Goal: Information Seeking & Learning: Find contact information

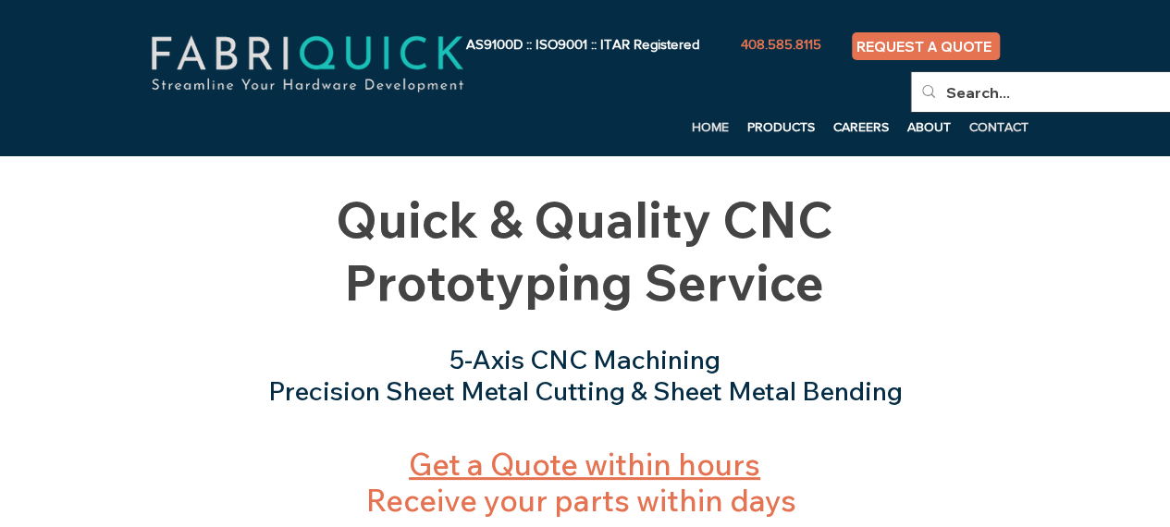
click at [1003, 134] on p "CONTACT" at bounding box center [999, 127] width 78 height 28
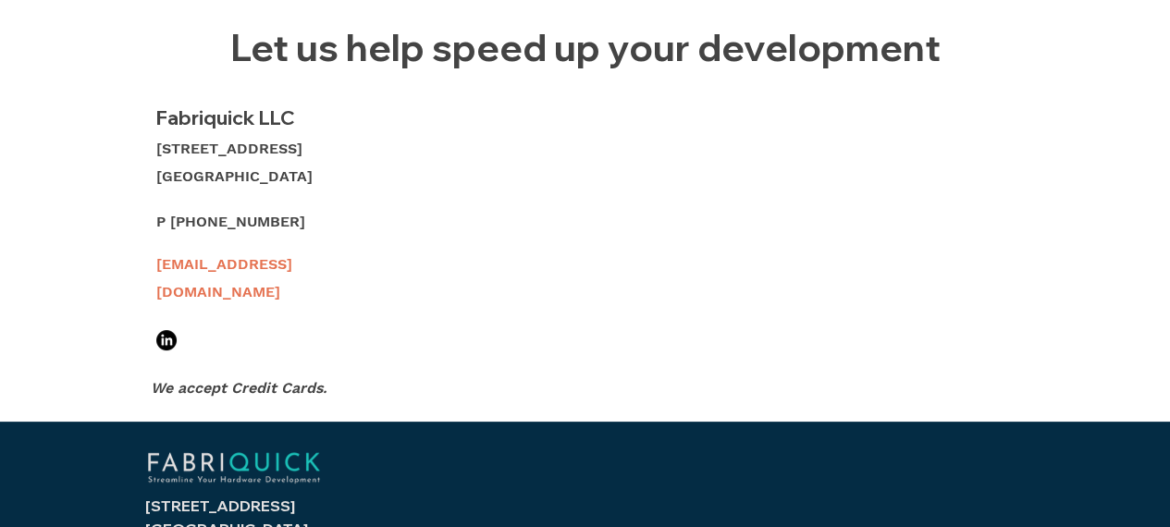
scroll to position [1001, 0]
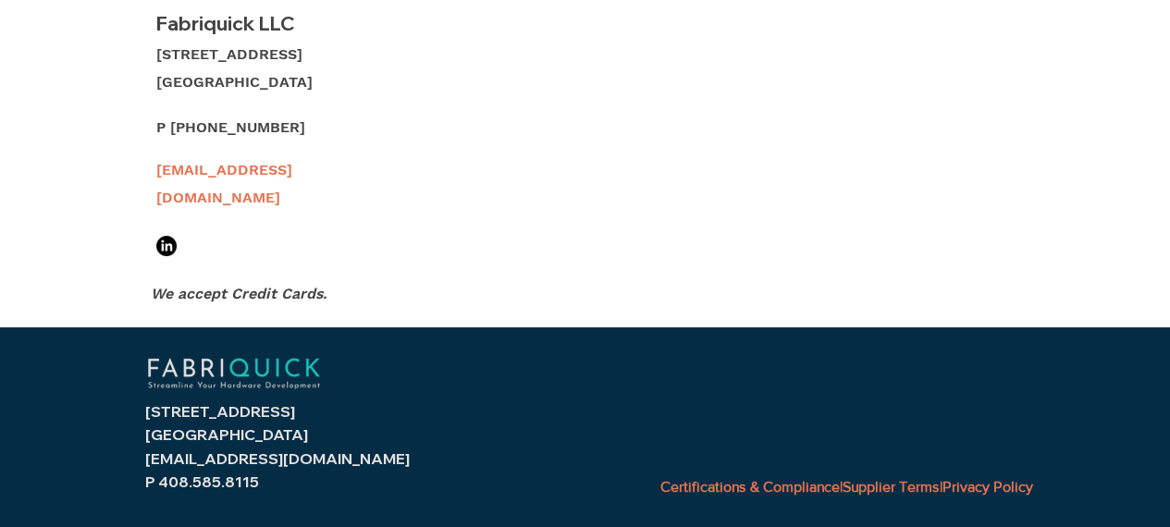
click at [166, 128] on span "P [PHONE_NUMBER]" at bounding box center [230, 127] width 149 height 18
click at [182, 136] on span "P [PHONE_NUMBER]" at bounding box center [230, 127] width 149 height 18
click at [222, 124] on span "P [PHONE_NUMBER]" at bounding box center [230, 127] width 149 height 18
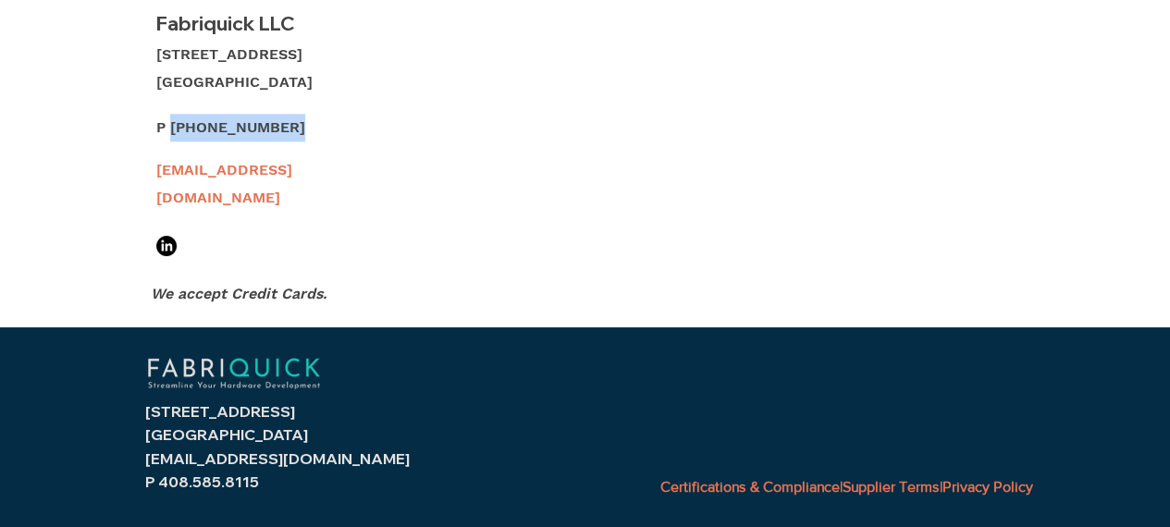
click at [279, 117] on p "P [PHONE_NUMBER]" at bounding box center [275, 128] width 238 height 28
copy span "[PHONE_NUMBER]"
